Goal: Obtain resource: Download file/media

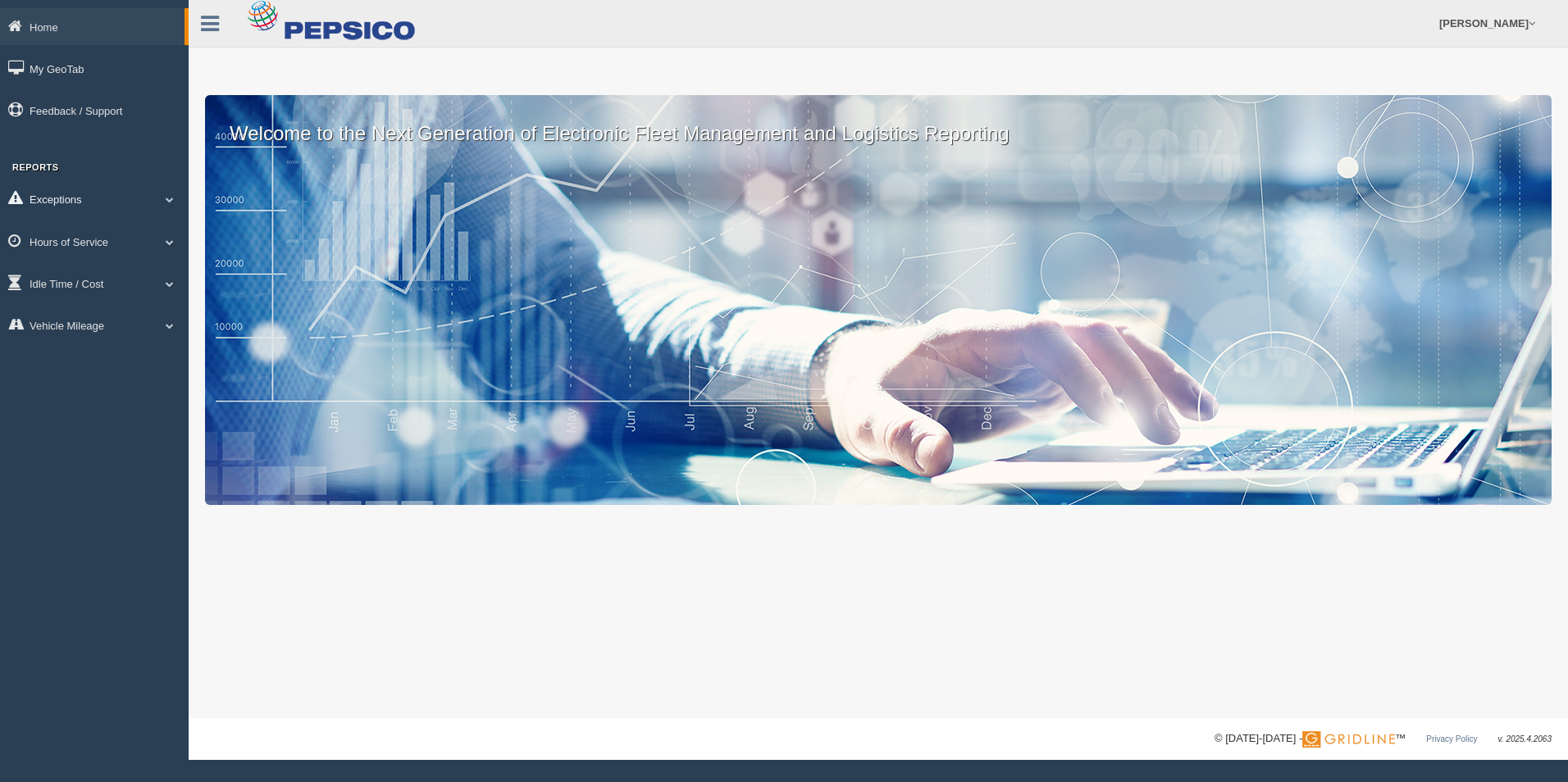
click at [172, 204] on span at bounding box center [170, 199] width 21 height 9
click at [164, 359] on span at bounding box center [170, 359] width 21 height 9
click at [144, 305] on link "HOS Violation Audit Reports" at bounding box center [107, 308] width 155 height 30
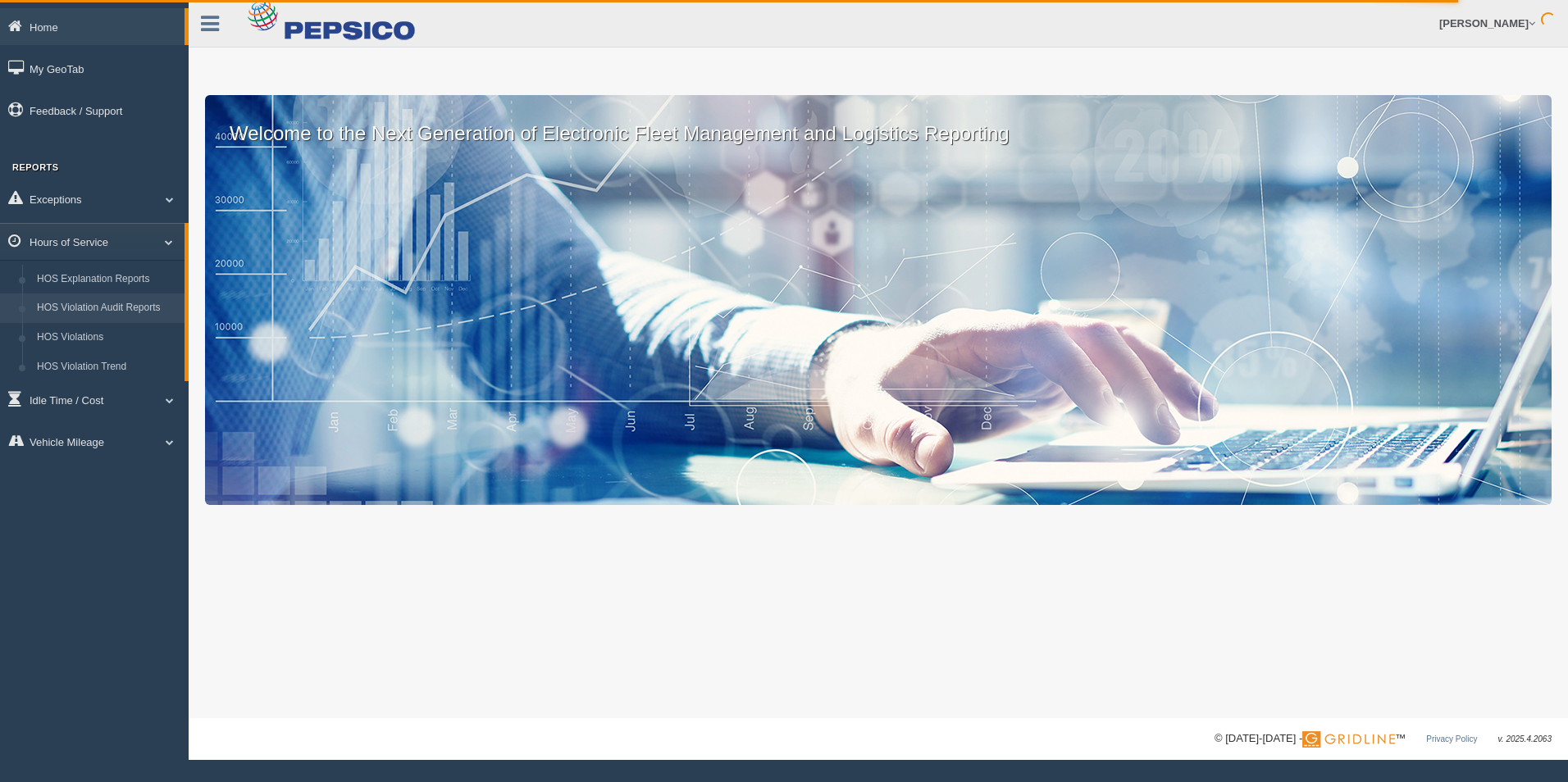
click at [130, 310] on link "HOS Violation Audit Reports" at bounding box center [107, 308] width 155 height 30
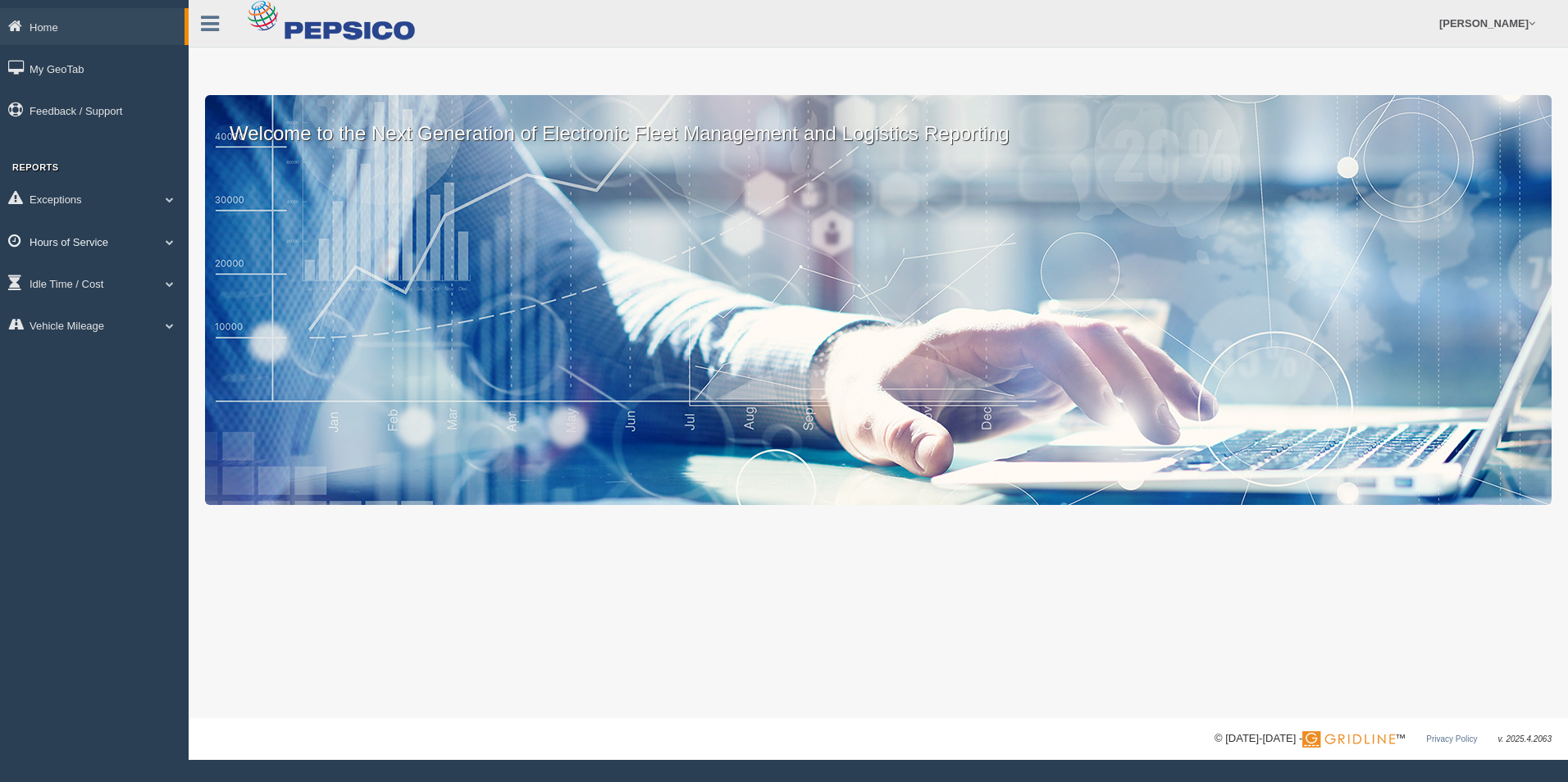
click at [162, 245] on span at bounding box center [170, 242] width 21 height 9
click at [78, 340] on link "HOS Violations" at bounding box center [107, 337] width 155 height 30
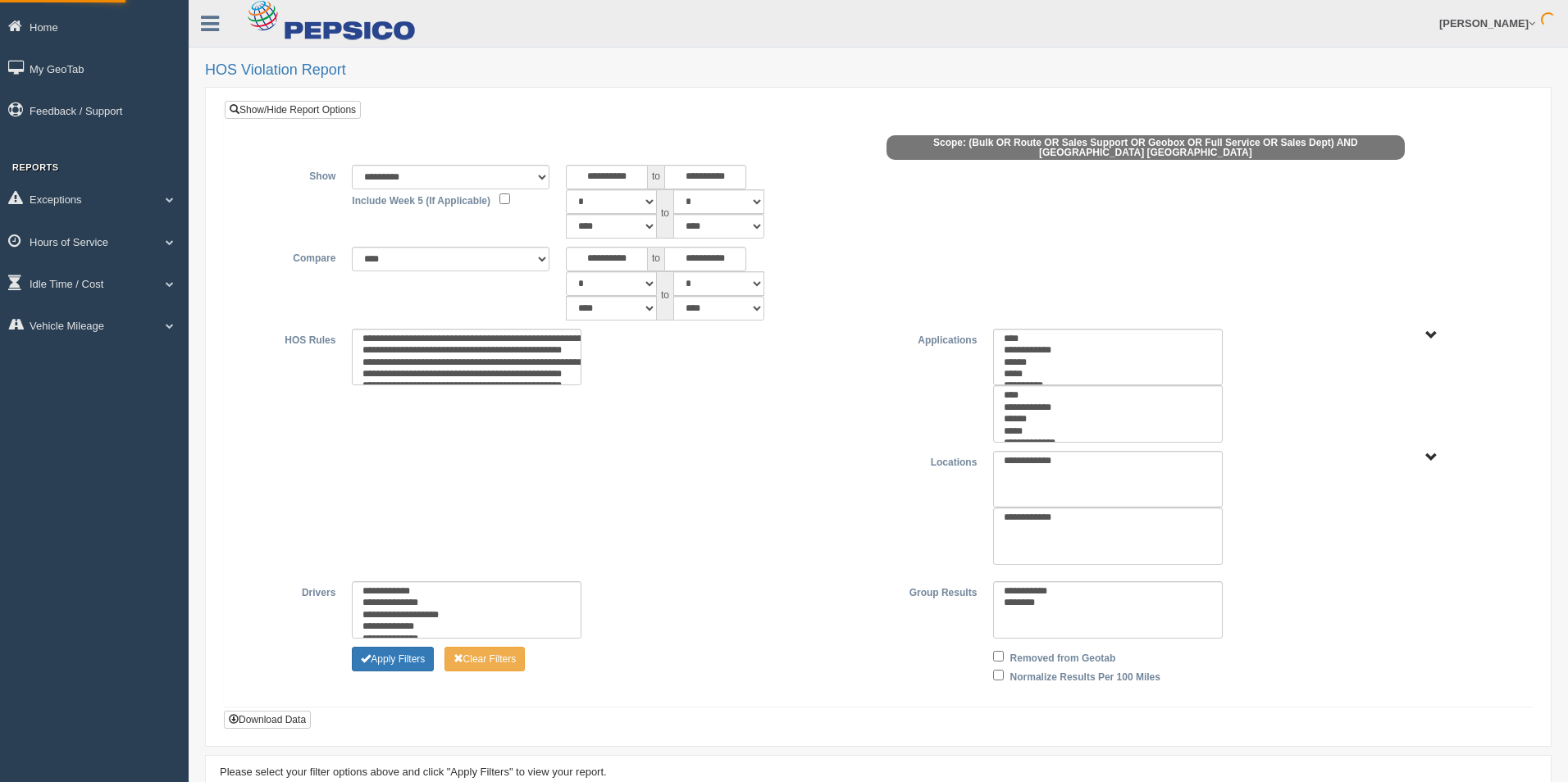
type input "********"
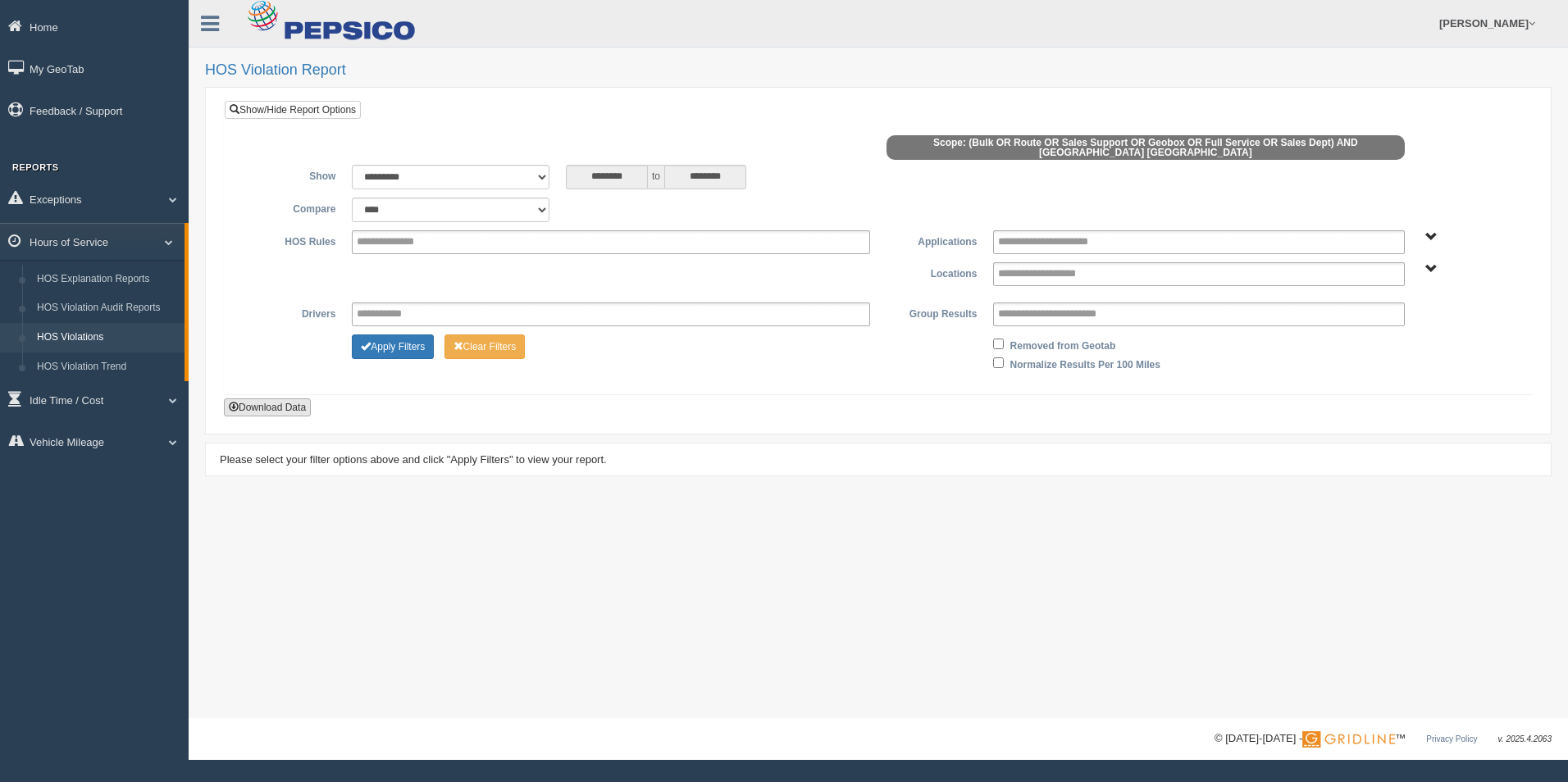
click at [285, 400] on button "Download Data" at bounding box center [268, 407] width 87 height 18
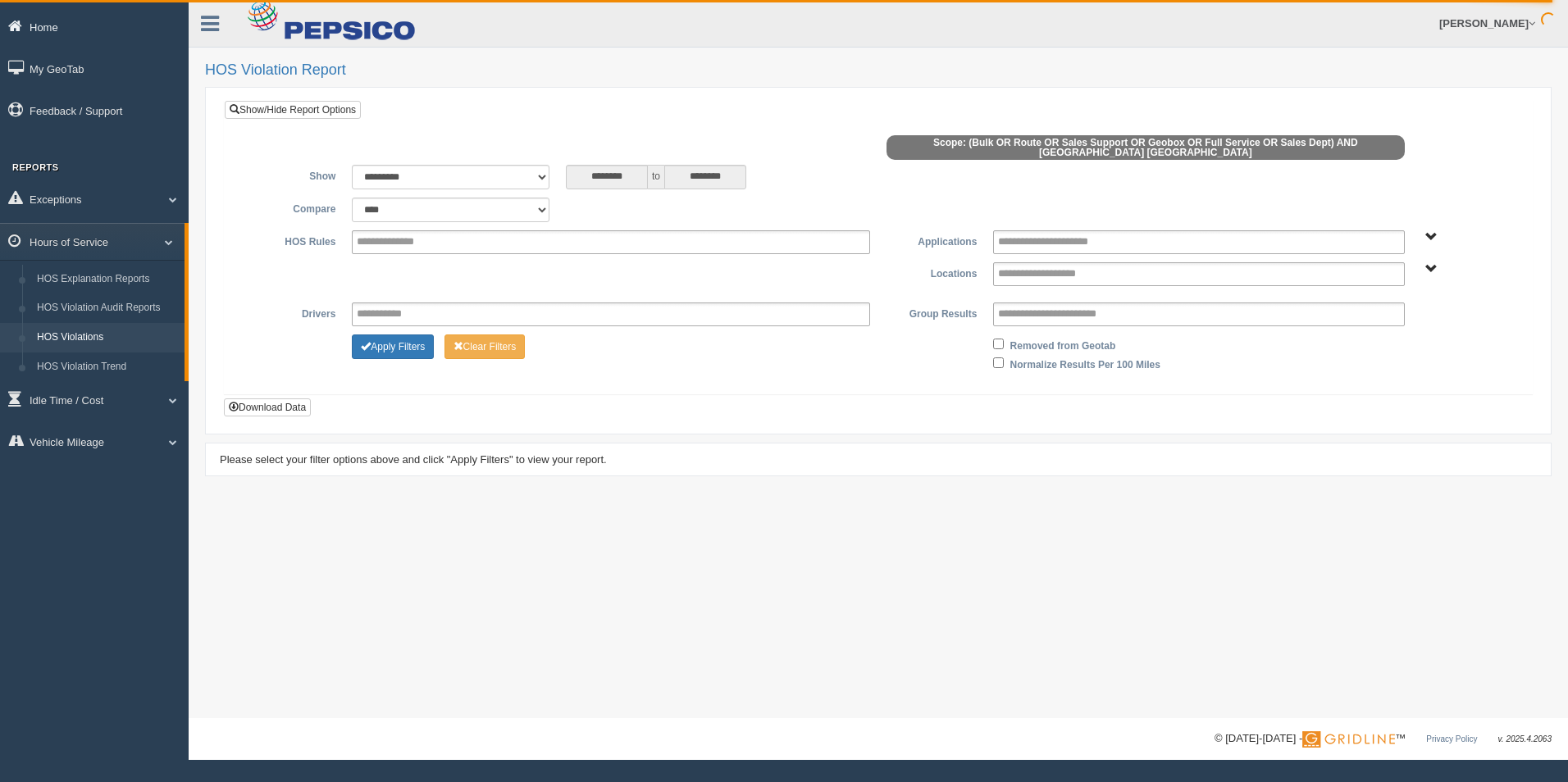
click at [16, 20] on icon at bounding box center [19, 26] width 21 height 14
